Goal: Complete application form

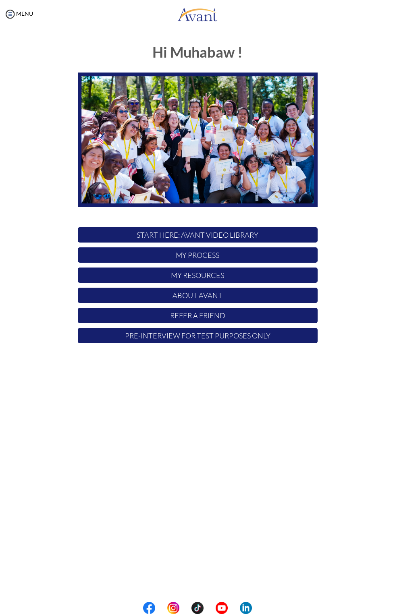
click at [177, 259] on p "My Process" at bounding box center [198, 255] width 240 height 15
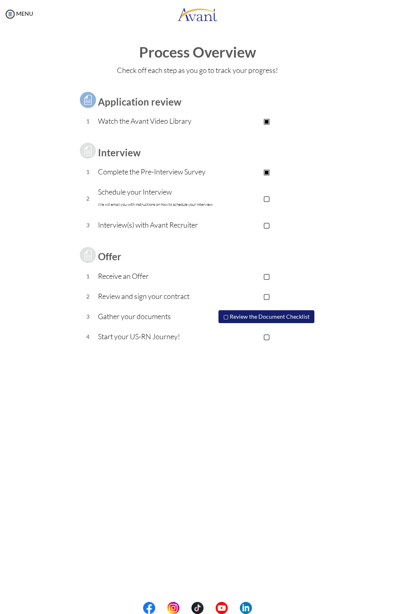
click at [137, 96] on b "Application review" at bounding box center [139, 102] width 83 height 12
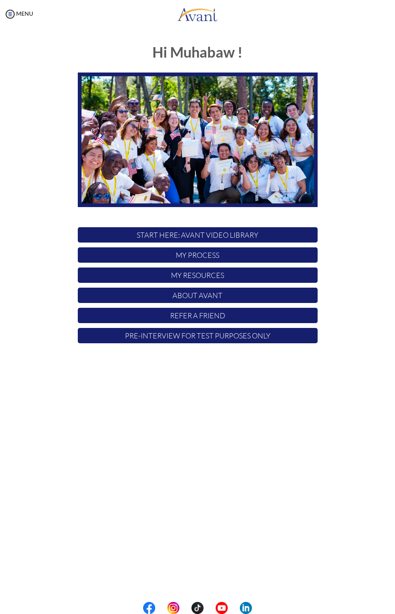
click at [182, 276] on p "My Resources" at bounding box center [198, 275] width 240 height 15
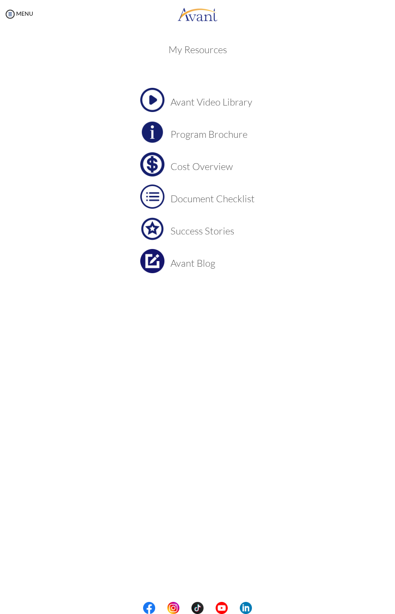
click at [250, 102] on h3 "Avant Video Library" at bounding box center [213, 102] width 84 height 10
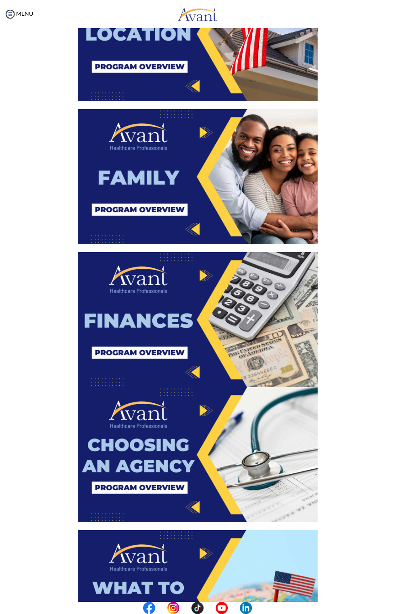
scroll to position [951, 0]
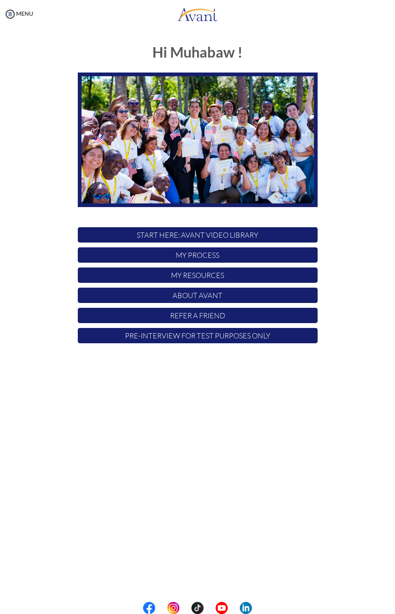
click at [254, 255] on p "My Process" at bounding box center [198, 255] width 240 height 15
click at [255, 262] on p "My Process" at bounding box center [198, 255] width 240 height 15
click at [256, 339] on p "Pre-Interview for test purposes only" at bounding box center [198, 335] width 240 height 15
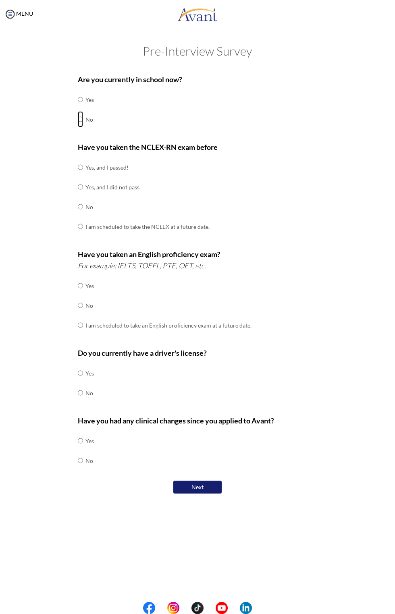
click at [83, 121] on input "radio" at bounding box center [80, 119] width 5 height 16
radio input "true"
click at [78, 208] on input "radio" at bounding box center [80, 207] width 5 height 16
radio input "true"
click at [81, 304] on input "radio" at bounding box center [80, 306] width 5 height 16
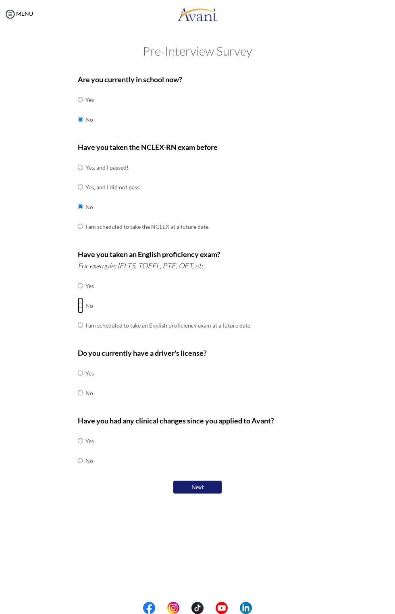
radio input "true"
click at [60, 370] on div "Are you currently in school now? Yes No Have you taken the NCLEX-RN exam before…" at bounding box center [197, 283] width 302 height 426
click at [81, 372] on input "radio" at bounding box center [80, 373] width 5 height 16
radio input "true"
click at [66, 454] on div "Are you currently in school now? Yes No Have you taken the NCLEX-RN exam before…" at bounding box center [197, 283] width 302 height 426
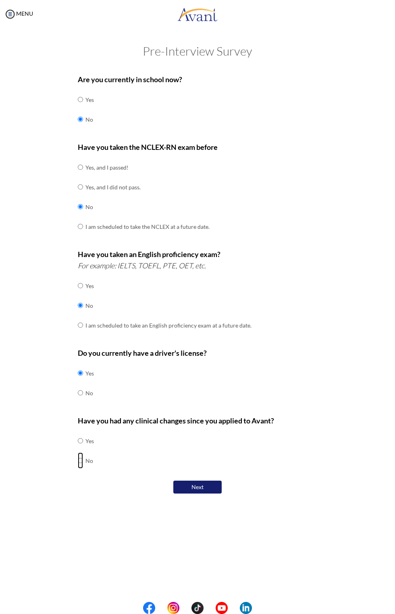
click at [81, 460] on input "radio" at bounding box center [80, 461] width 5 height 16
radio input "true"
click at [215, 484] on button "Next" at bounding box center [197, 488] width 48 height 14
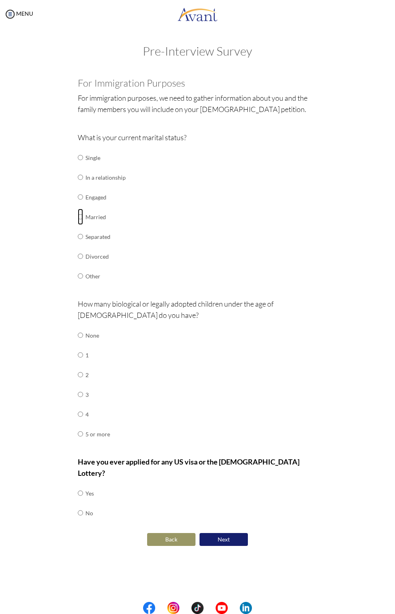
click at [81, 216] on input "radio" at bounding box center [80, 217] width 5 height 16
radio input "true"
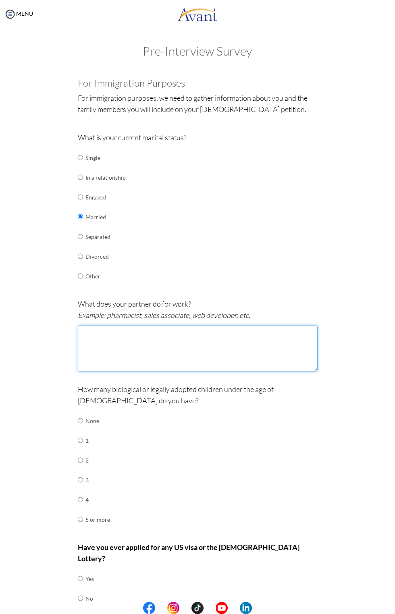
click at [95, 333] on textarea at bounding box center [198, 349] width 240 height 46
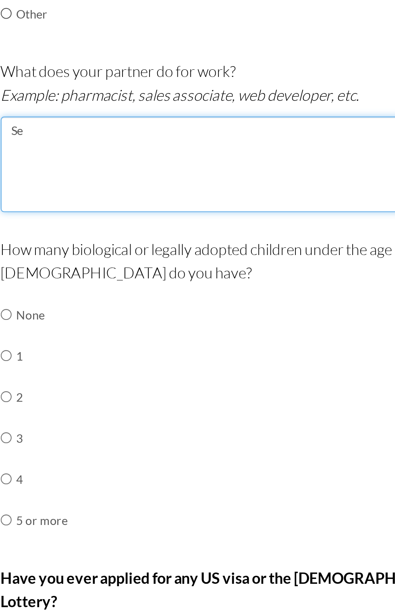
type textarea "S"
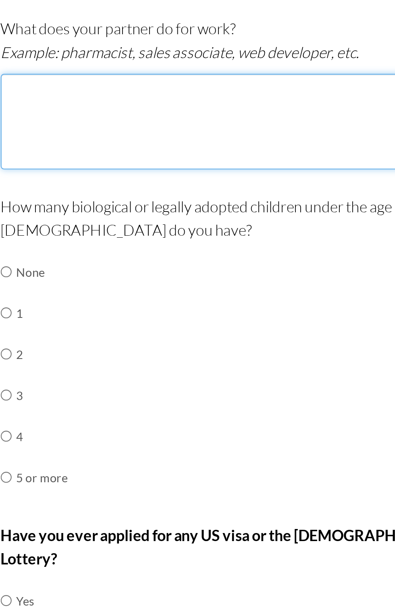
scroll to position [26, 0]
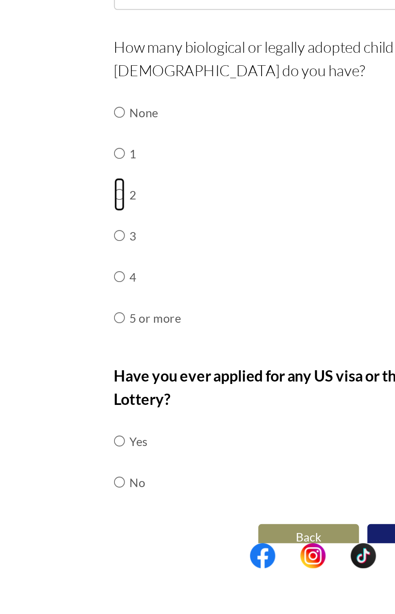
click at [83, 436] on input "radio" at bounding box center [80, 435] width 5 height 16
radio input "true"
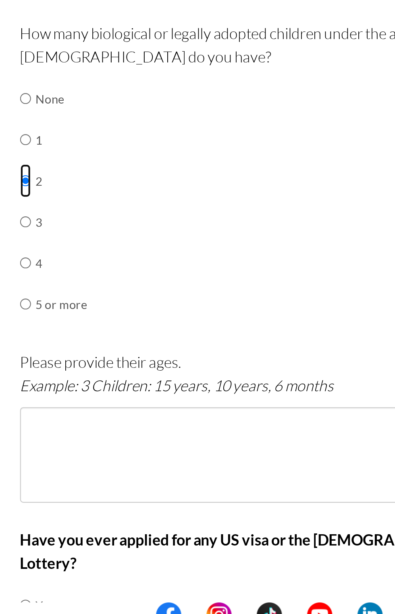
scroll to position [111, 0]
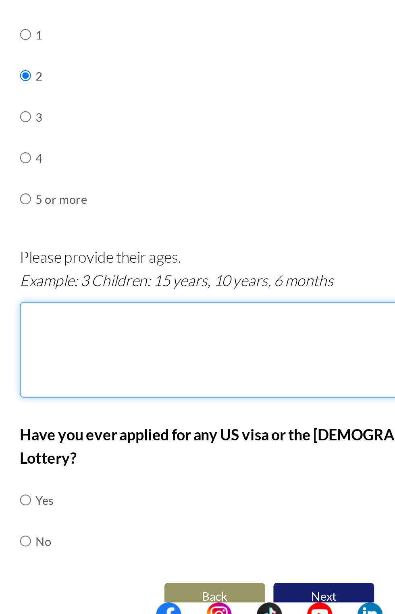
click at [157, 475] on textarea at bounding box center [198, 481] width 240 height 46
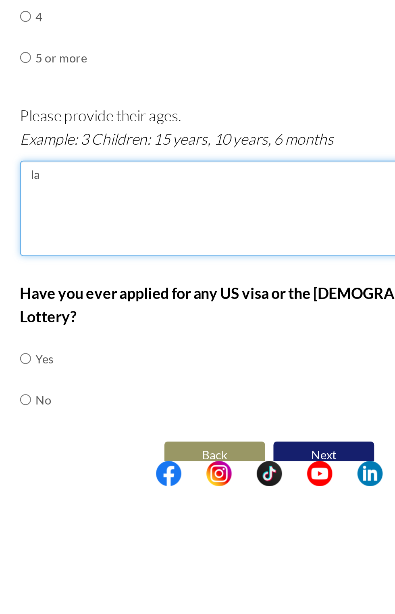
type textarea "I"
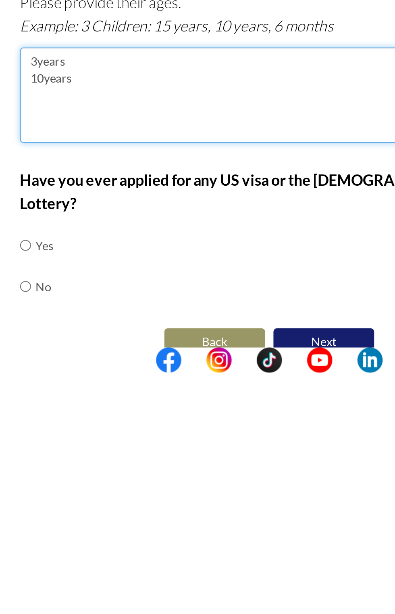
type textarea "3years 10years"
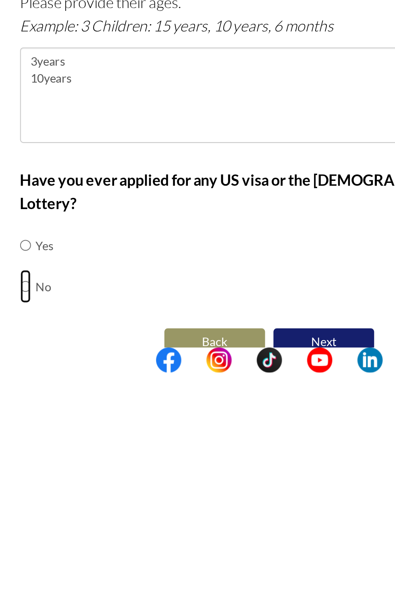
click at [79, 565] on input "radio" at bounding box center [80, 573] width 5 height 16
radio input "true"
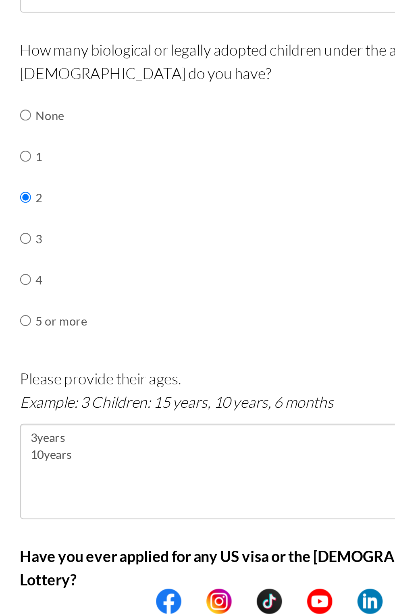
scroll to position [0, 0]
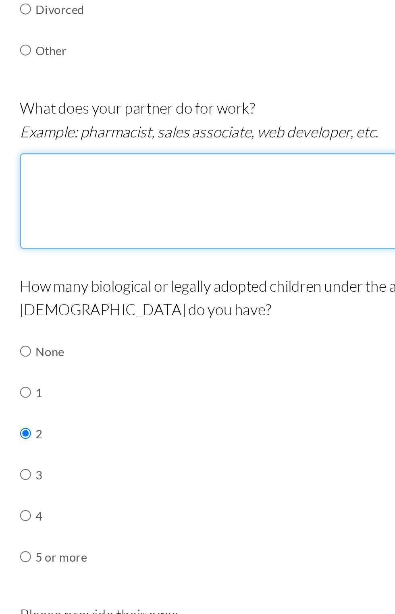
click at [151, 336] on textarea at bounding box center [198, 349] width 240 height 46
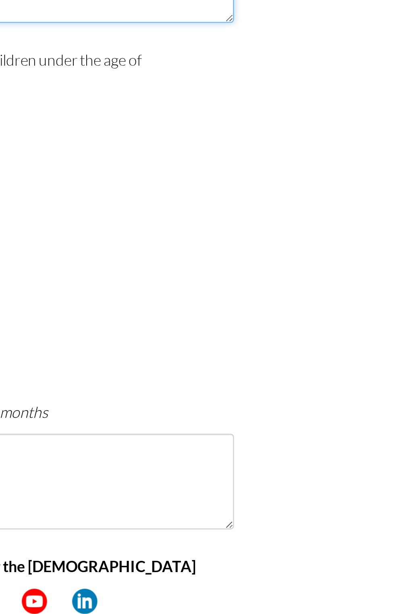
scroll to position [111, 0]
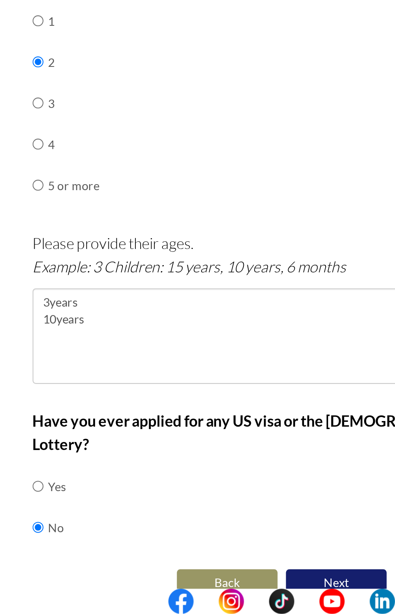
type textarea "Secretary"
